Goal: Task Accomplishment & Management: Complete application form

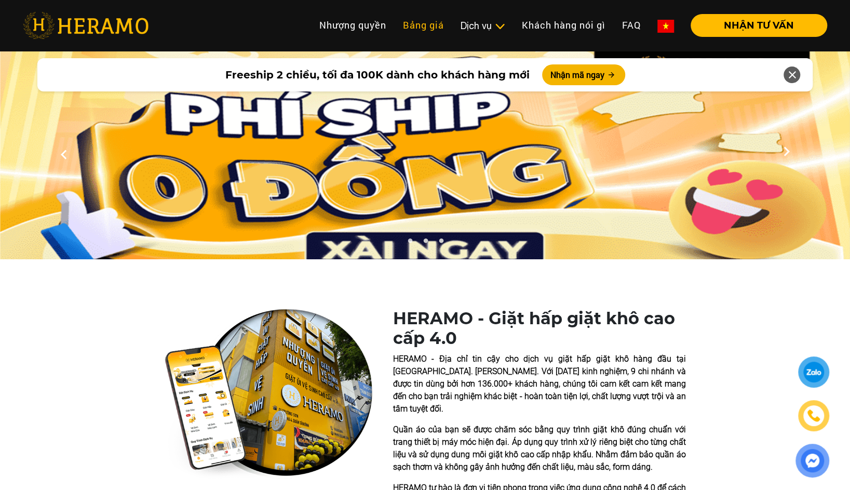
click at [412, 29] on link "Bảng giá" at bounding box center [424, 25] width 58 height 22
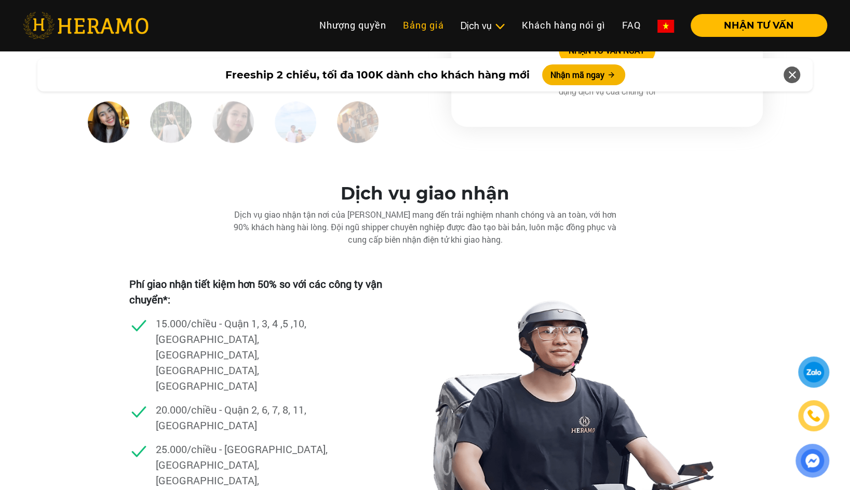
scroll to position [2641, 0]
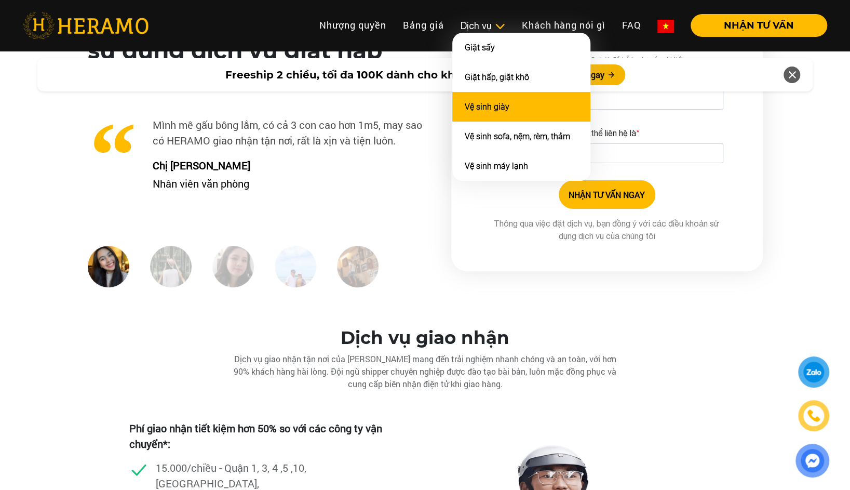
click at [564, 106] on li "Vệ sinh giày" at bounding box center [521, 107] width 138 height 30
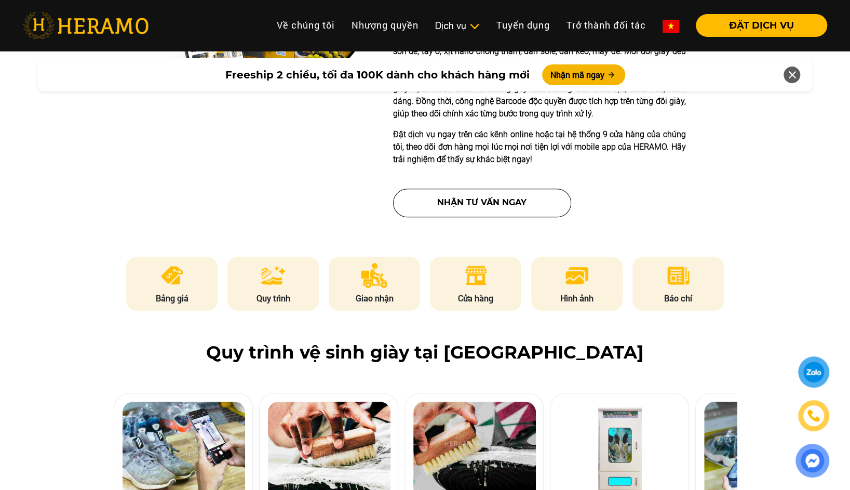
scroll to position [363, 0]
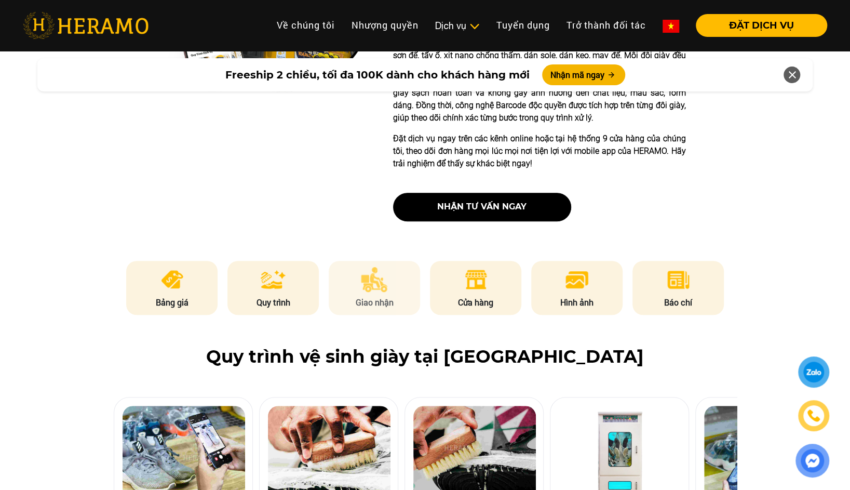
click at [393, 291] on li "Giao nhận" at bounding box center [374, 288] width 91 height 54
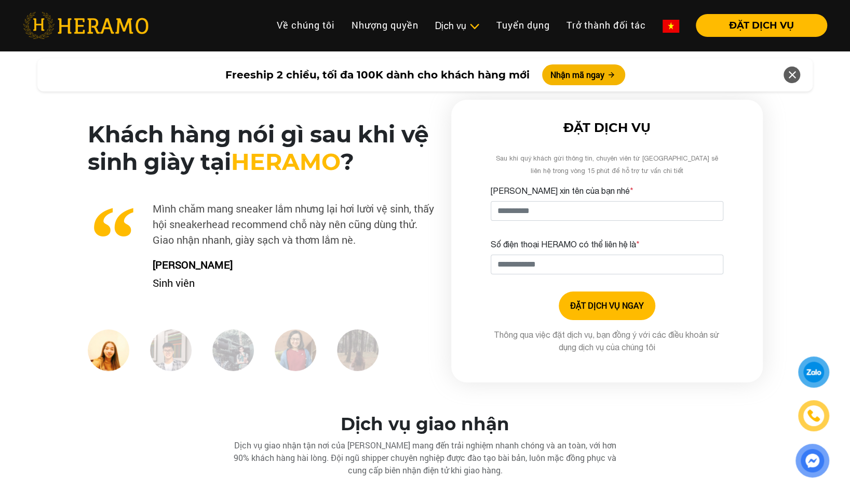
scroll to position [2364, 0]
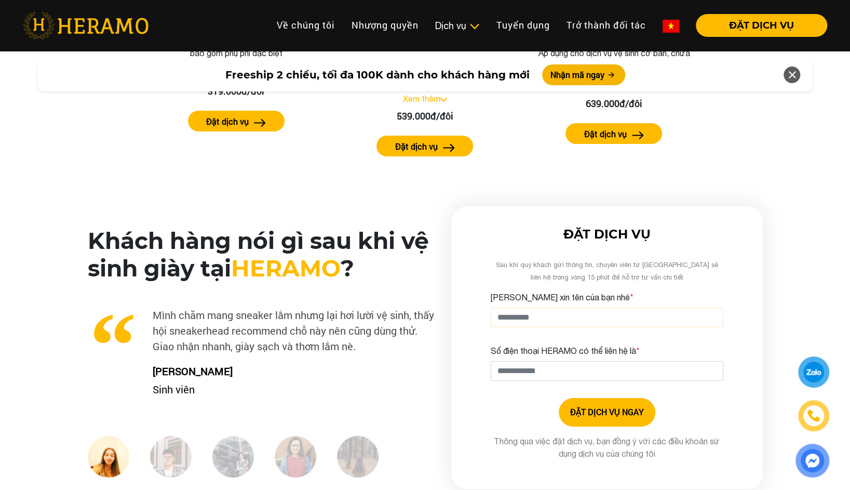
click at [569, 308] on input "[PERSON_NAME] xin tên của bạn nhé *" at bounding box center [607, 317] width 233 height 20
click at [558, 317] on input "[PERSON_NAME] xin tên của bạn nhé *" at bounding box center [607, 317] width 233 height 20
click at [514, 306] on div "[PERSON_NAME] xin tên của bạn nhé *" at bounding box center [607, 309] width 233 height 36
click at [533, 313] on input "[PERSON_NAME] xin tên của bạn nhé *" at bounding box center [607, 317] width 233 height 20
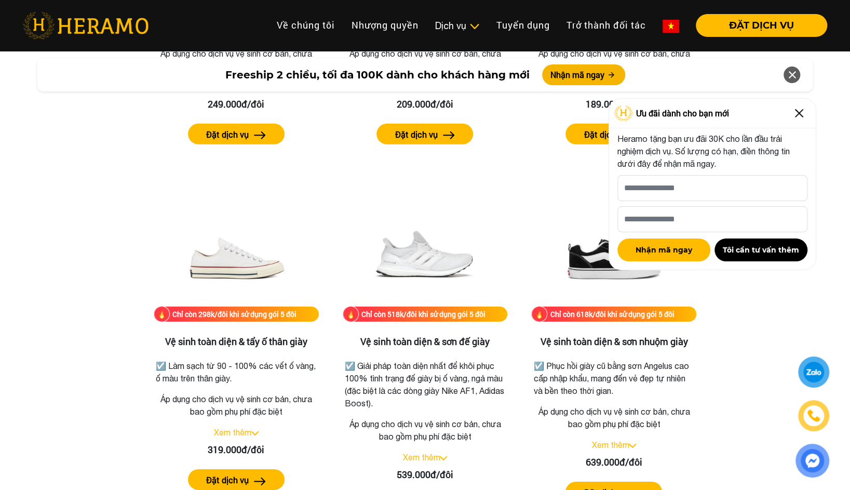
scroll to position [2025, 0]
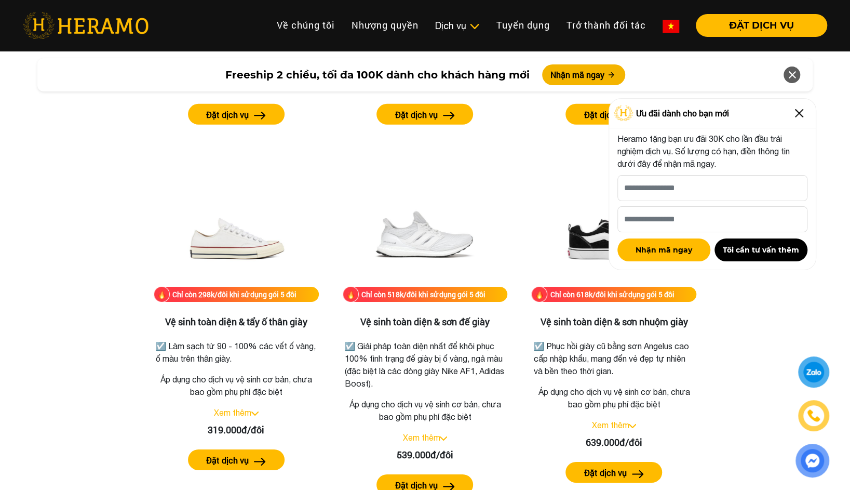
type input "**********"
click at [797, 105] on img at bounding box center [799, 113] width 17 height 17
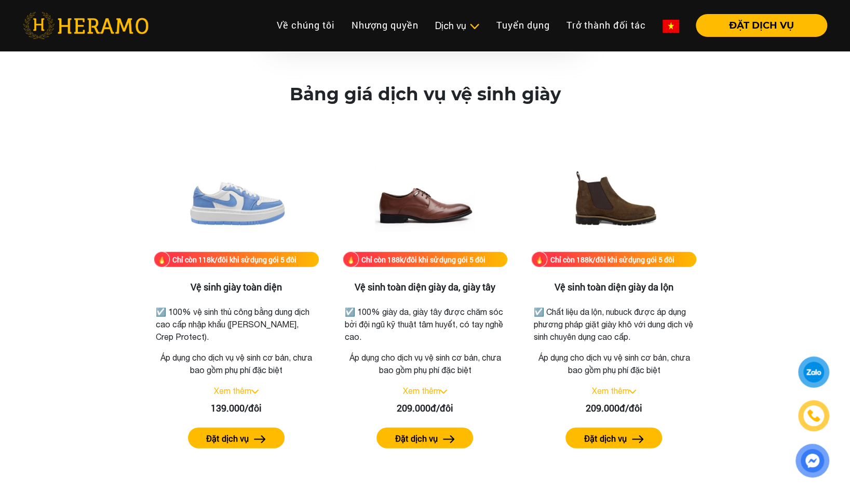
scroll to position [1384, 0]
